Goal: Task Accomplishment & Management: Manage account settings

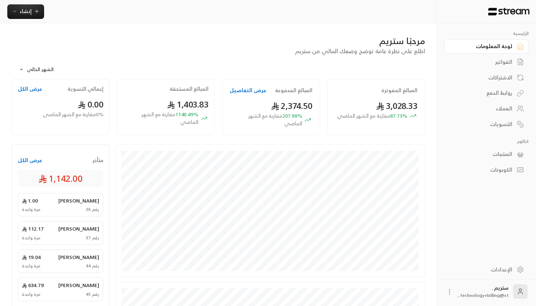
click at [502, 62] on div "الفواتير" at bounding box center [482, 61] width 59 height 7
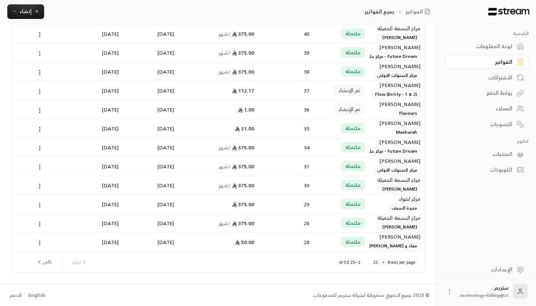
scroll to position [306, 0]
click at [382, 290] on li "100" at bounding box center [378, 293] width 20 height 12
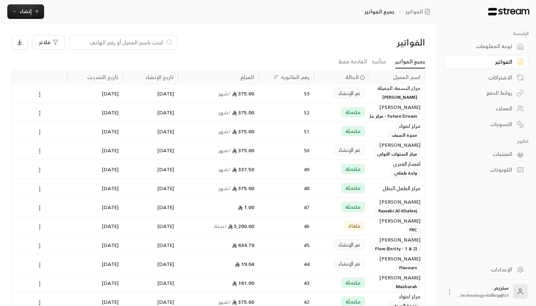
scroll to position [0, 0]
click at [406, 65] on link "جميع الفواتير" at bounding box center [410, 61] width 30 height 13
click at [499, 81] on div "الاشتراكات" at bounding box center [482, 77] width 59 height 7
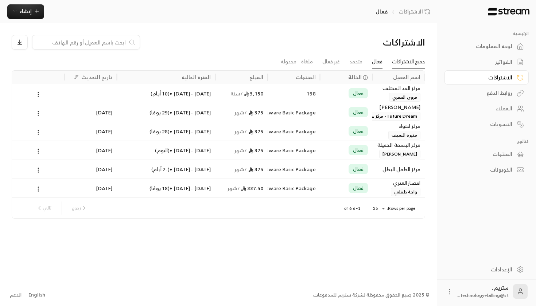
click at [407, 67] on link "جميع الاشتراكات" at bounding box center [408, 61] width 33 height 13
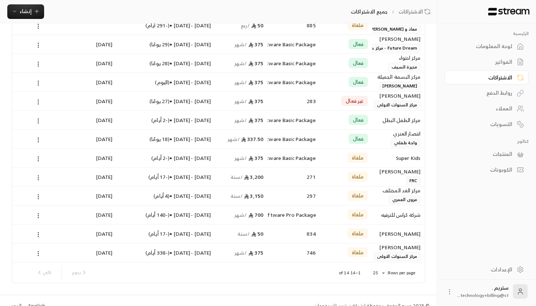
scroll to position [91, 0]
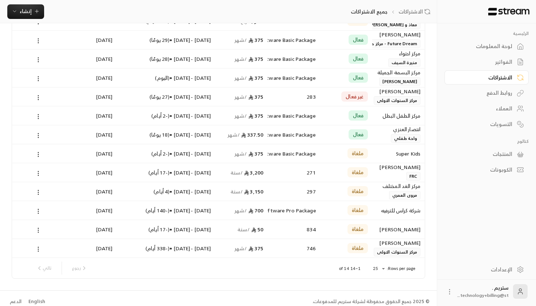
click at [376, 263] on div "Rows per page: 25 ** 1–14 of 14 [PERSON_NAME]" at bounding box center [218, 268] width 395 height 20
click at [376, 215] on body "الرئيسية لوحة المعلومات الفواتير الاشتراكات روابط الدفع العملاء التسويات كتالوج…" at bounding box center [268, 62] width 536 height 306
click at [332, 268] on div at bounding box center [268, 153] width 536 height 306
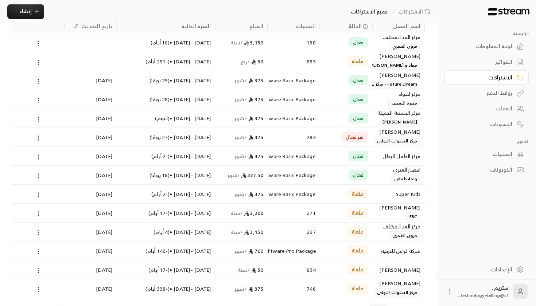
scroll to position [51, 0]
click at [503, 68] on link "الفواتير" at bounding box center [486, 62] width 84 height 14
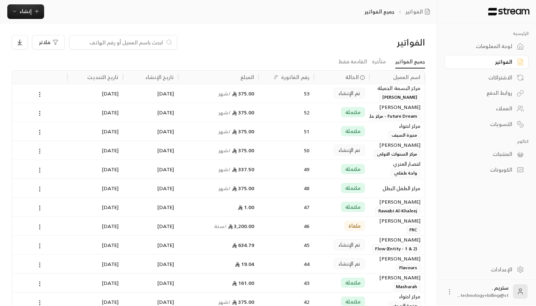
click at [36, 0] on div "الفواتير جميع الفواتير إنشاء" at bounding box center [218, 11] width 437 height 23
